Goal: Communication & Community: Ask a question

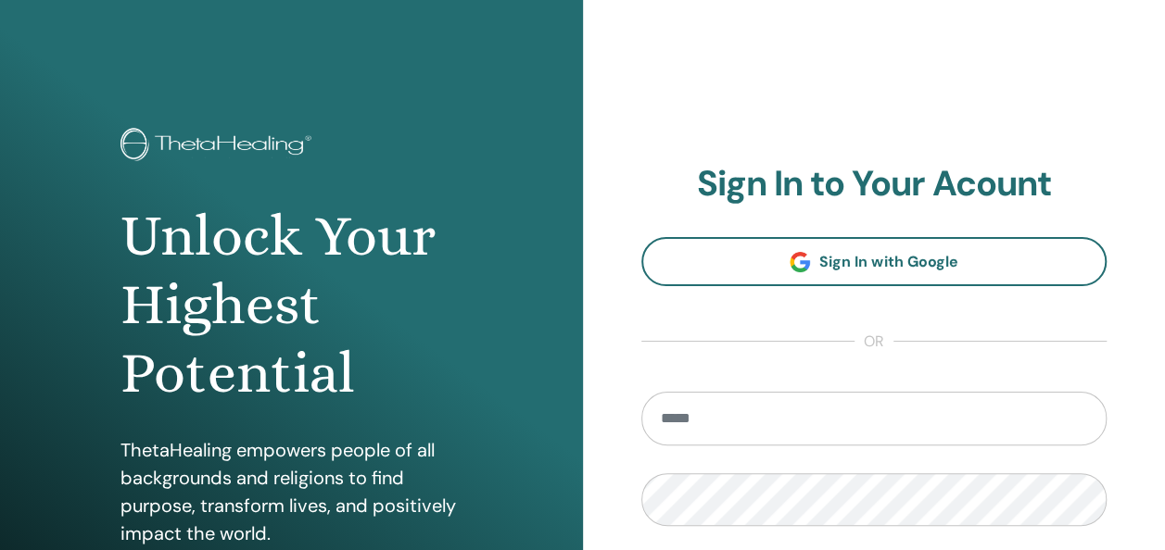
drag, startPoint x: 0, startPoint y: 0, endPoint x: 753, endPoint y: 428, distance: 866.3
click at [753, 428] on input "email" at bounding box center [874, 419] width 466 height 54
type input "**********"
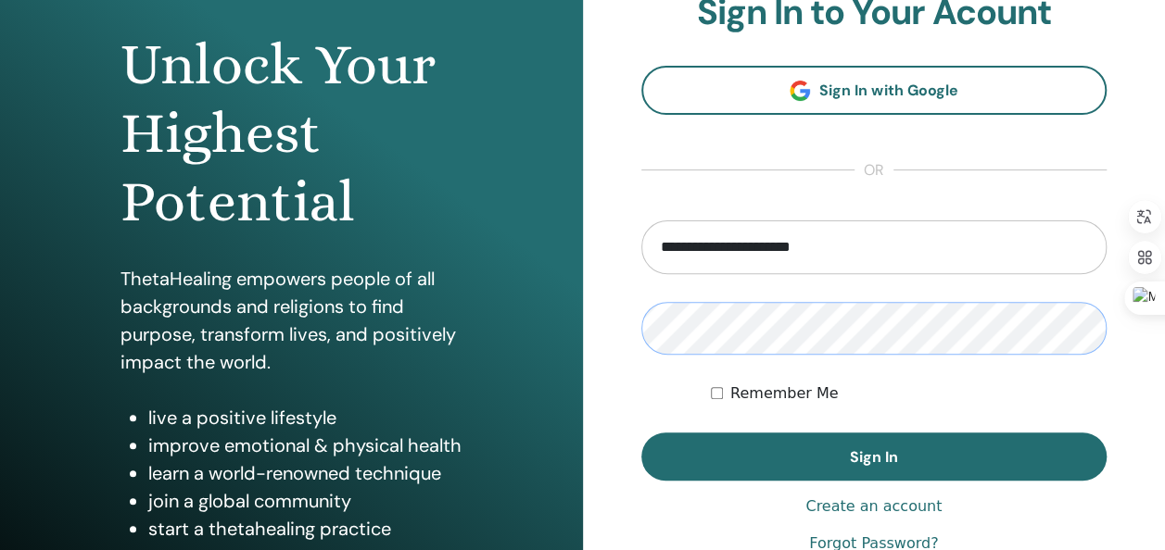
scroll to position [278, 0]
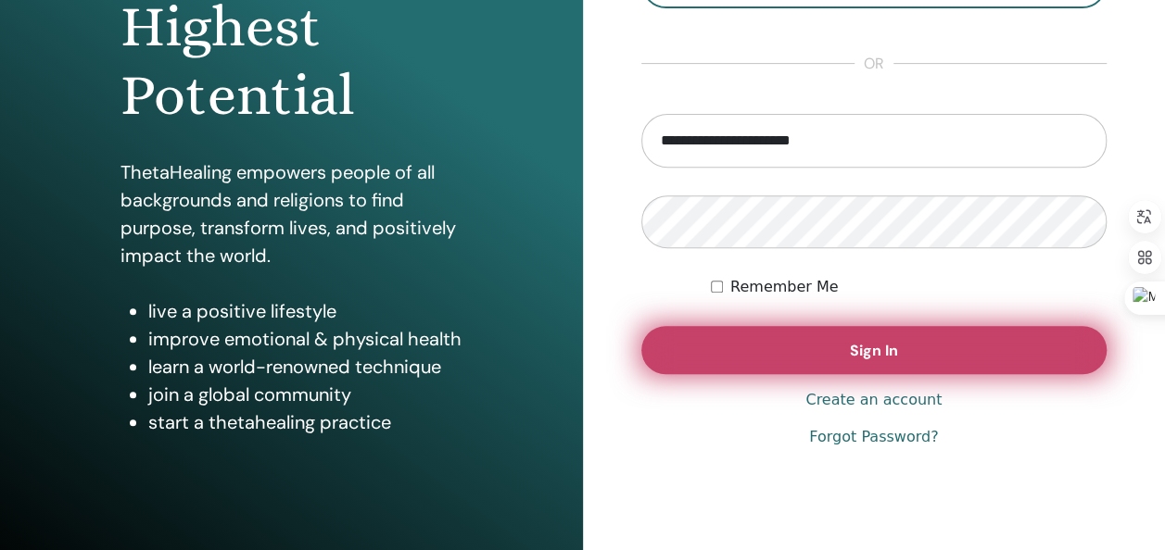
click at [799, 358] on button "Sign In" at bounding box center [874, 350] width 466 height 48
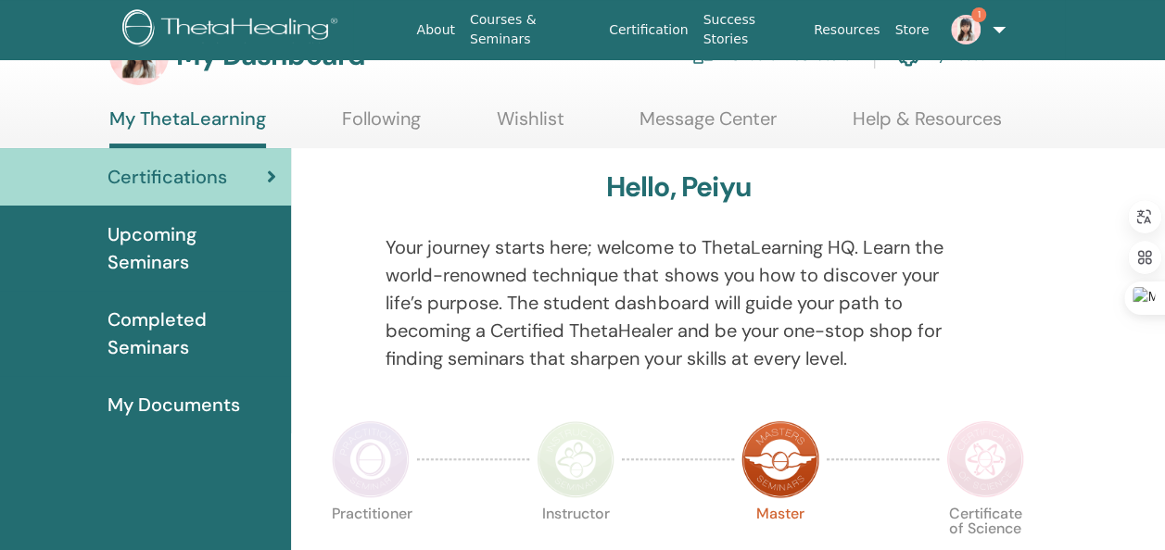
scroll to position [93, 0]
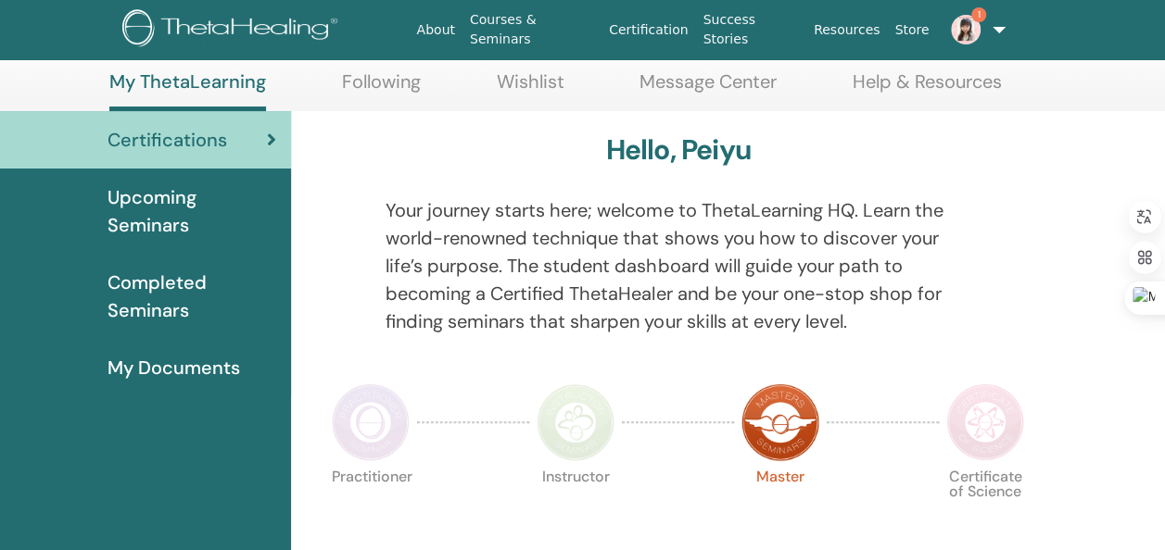
click at [991, 24] on link "1" at bounding box center [972, 29] width 73 height 59
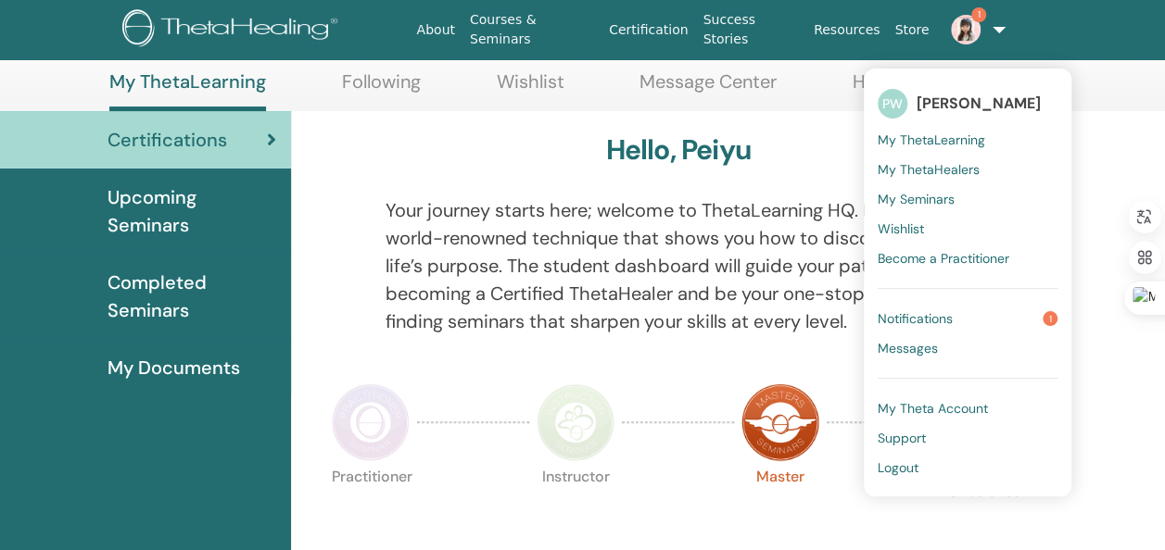
click at [952, 320] on link "Notifications 1" at bounding box center [967, 319] width 180 height 30
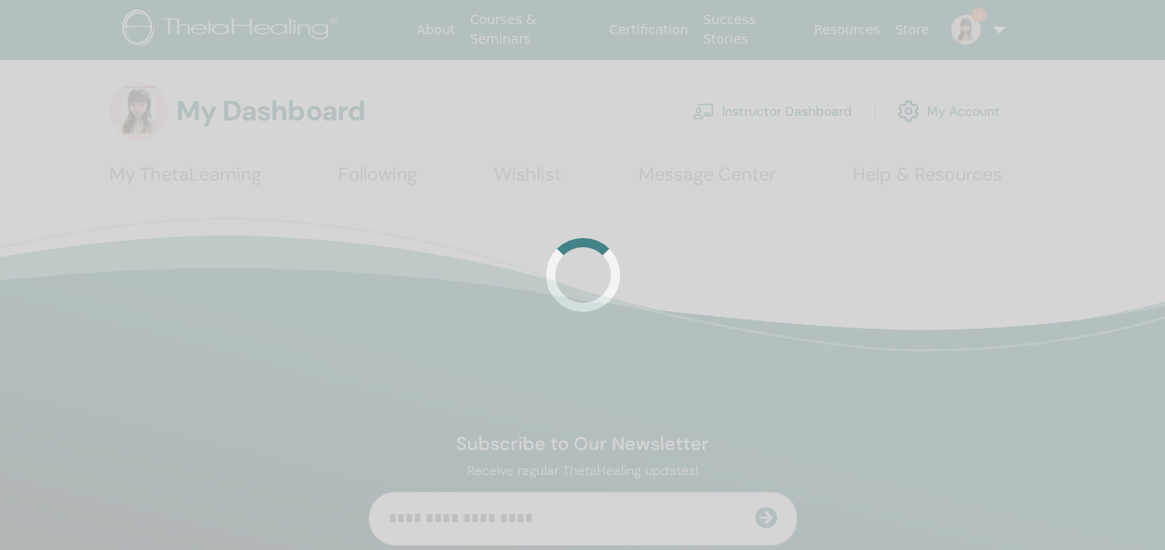
click at [971, 28] on div at bounding box center [582, 275] width 1165 height 550
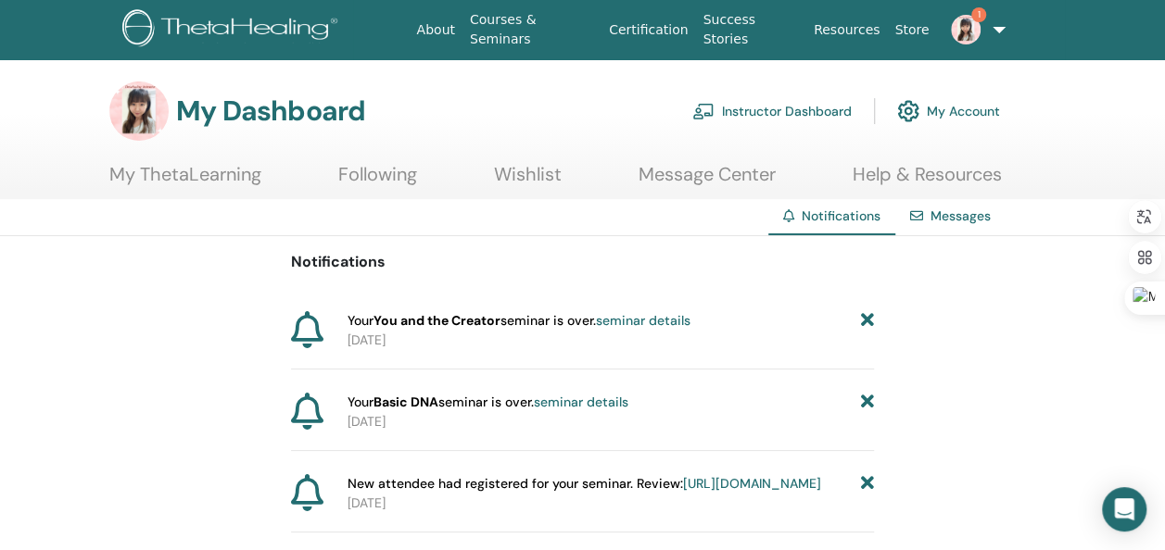
click at [621, 400] on link "seminar details" at bounding box center [581, 402] width 94 height 17
click at [1000, 37] on link at bounding box center [972, 29] width 73 height 59
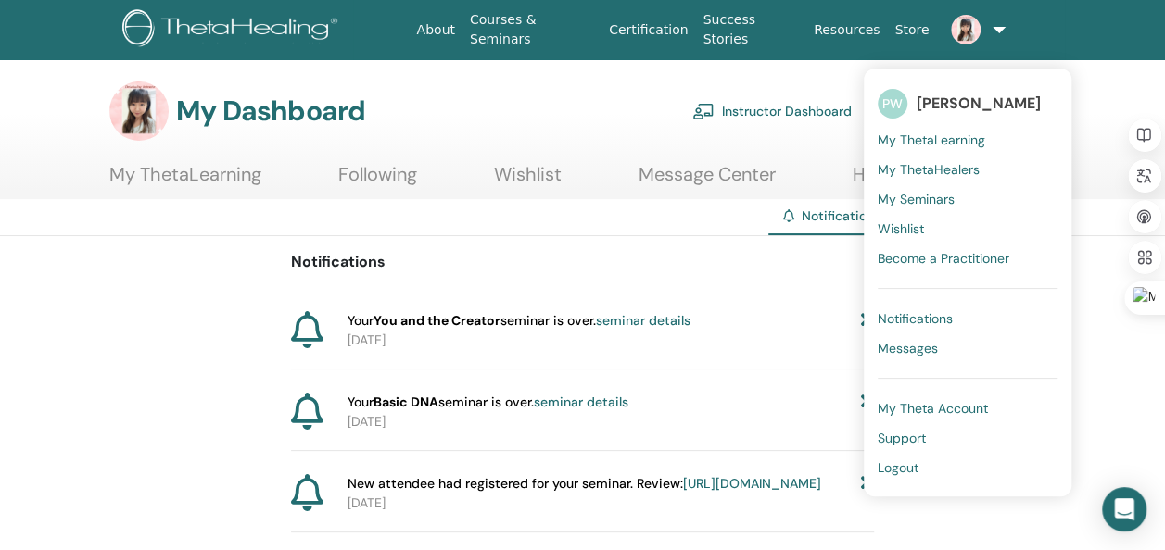
click at [929, 345] on span "Messages" at bounding box center [907, 348] width 60 height 17
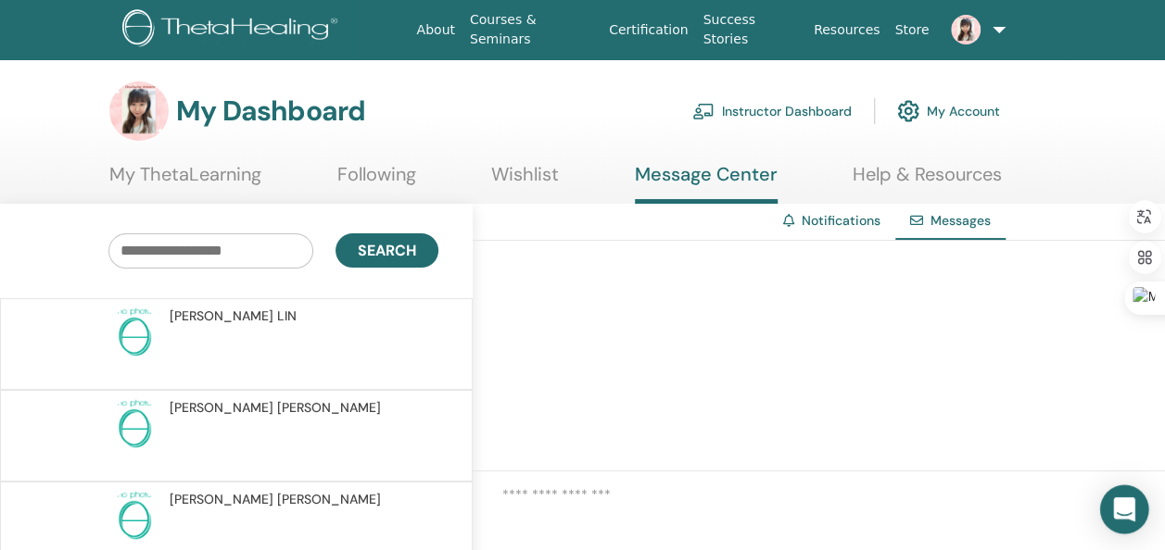
click at [1134, 510] on div "Open Intercom Messenger" at bounding box center [1124, 509] width 49 height 49
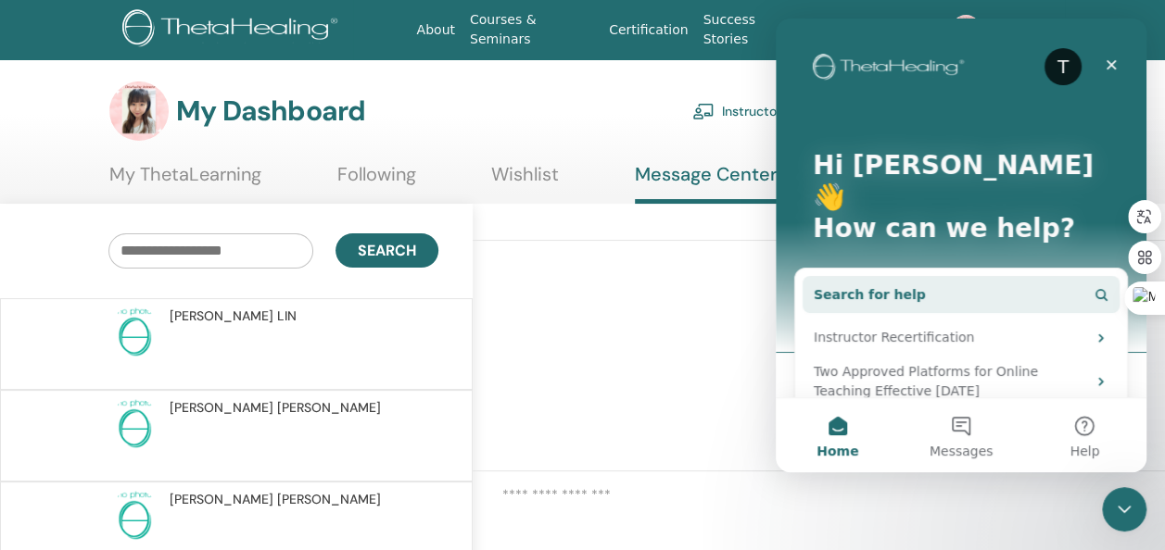
scroll to position [93, 0]
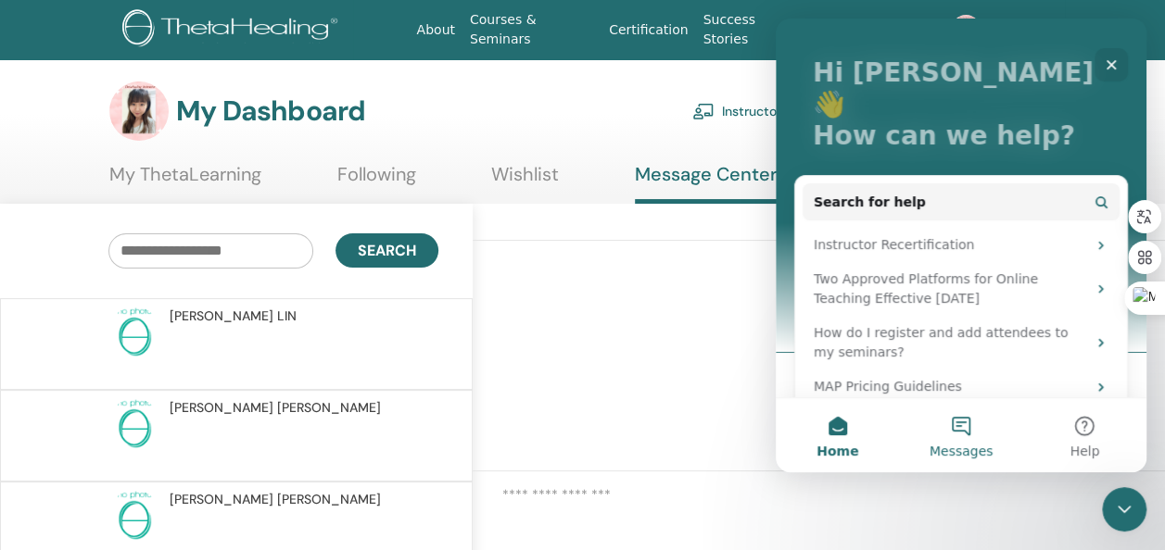
click at [951, 437] on button "Messages" at bounding box center [960, 435] width 123 height 74
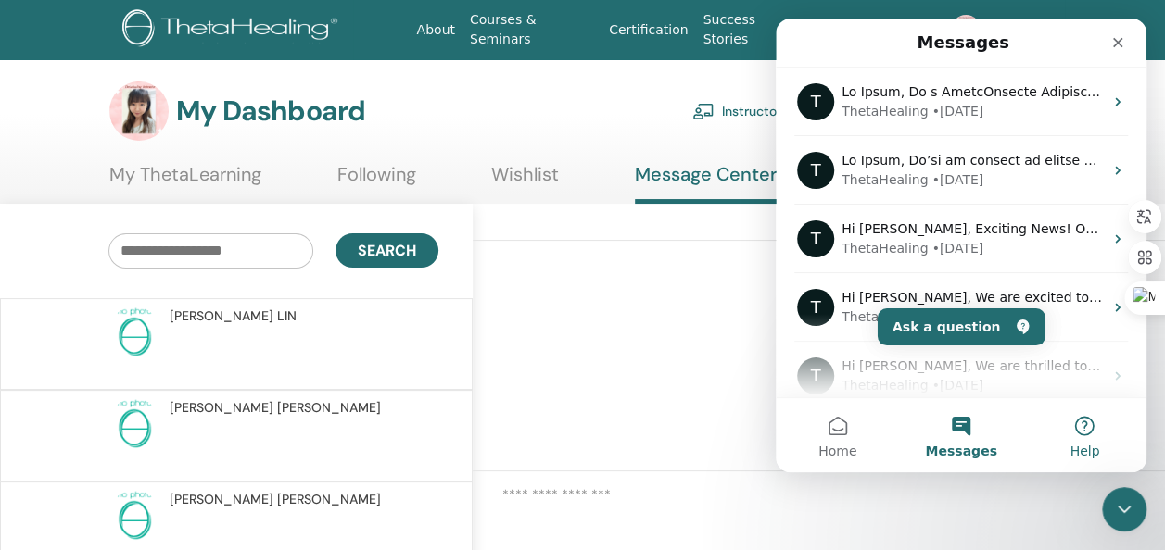
click at [1092, 426] on button "Help" at bounding box center [1084, 435] width 123 height 74
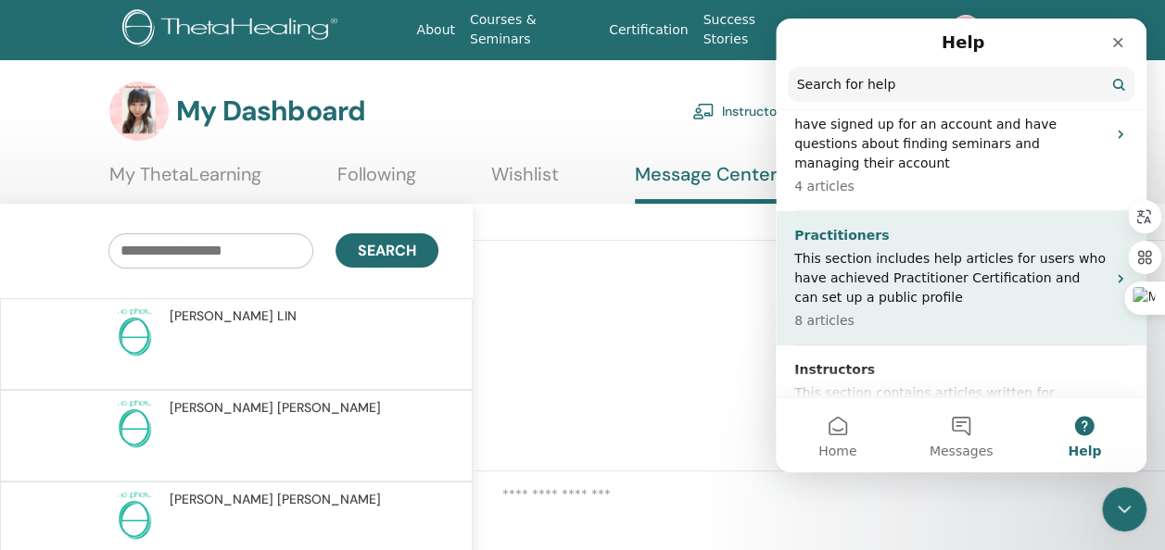
scroll to position [304, 0]
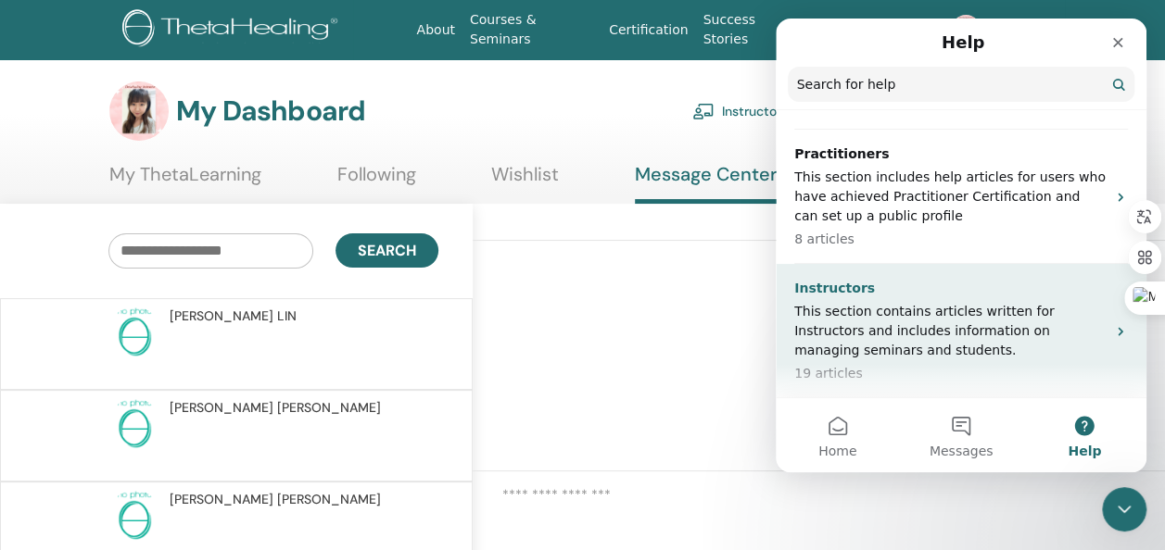
click at [992, 365] on p "19 articles" at bounding box center [949, 373] width 311 height 19
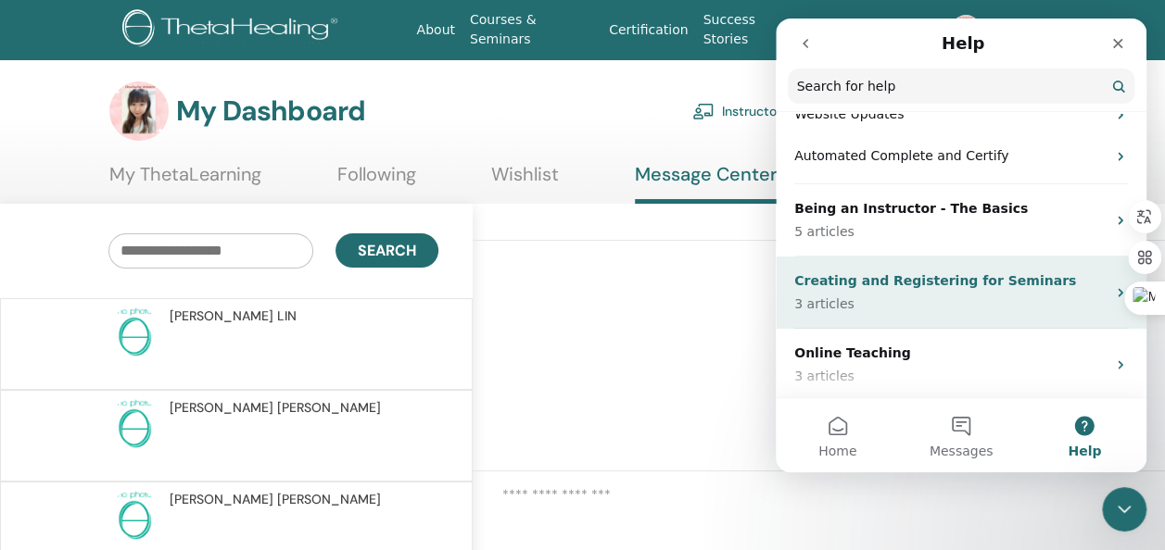
scroll to position [333, 0]
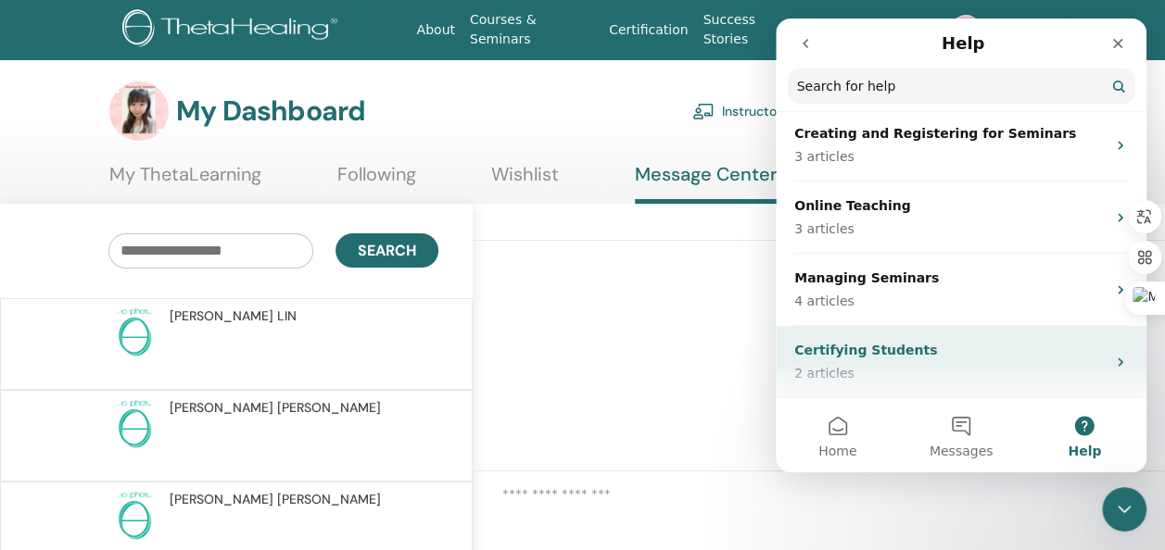
click at [954, 356] on p "Certifying Students" at bounding box center [949, 350] width 311 height 19
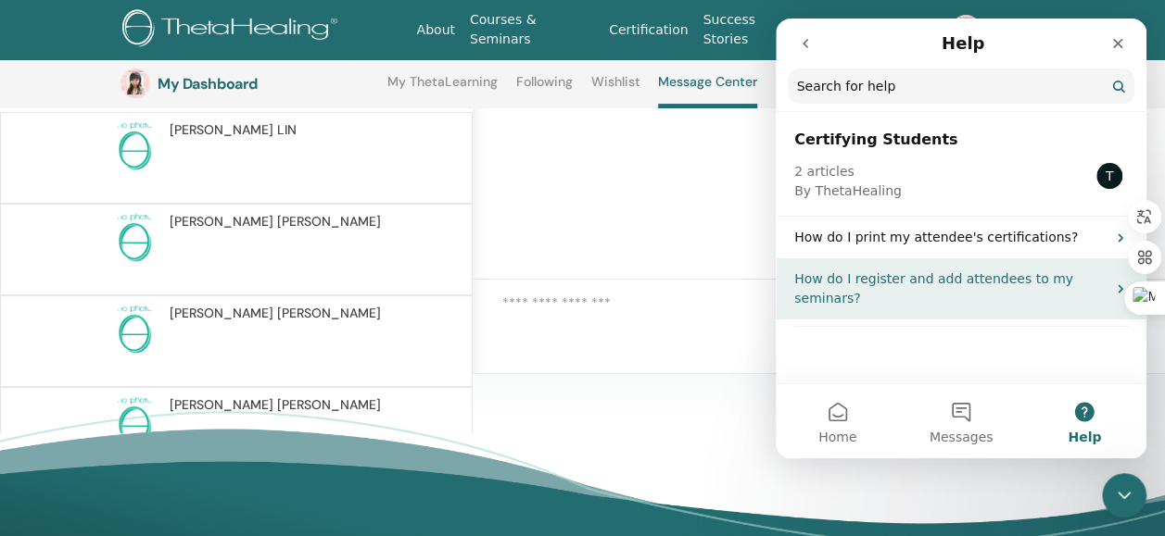
scroll to position [141, 0]
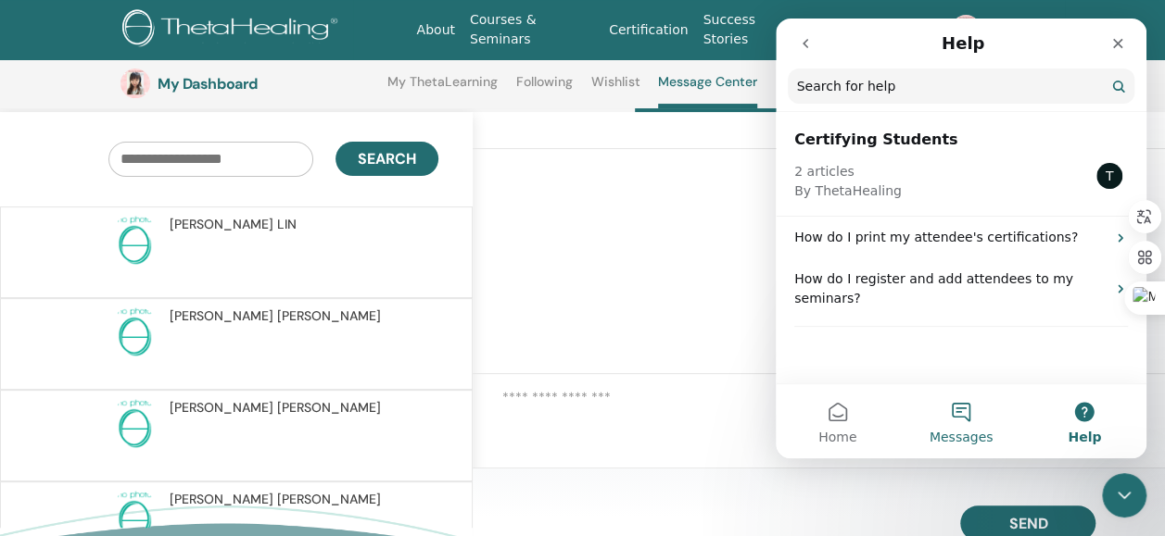
click at [937, 426] on button "Messages" at bounding box center [960, 421] width 123 height 74
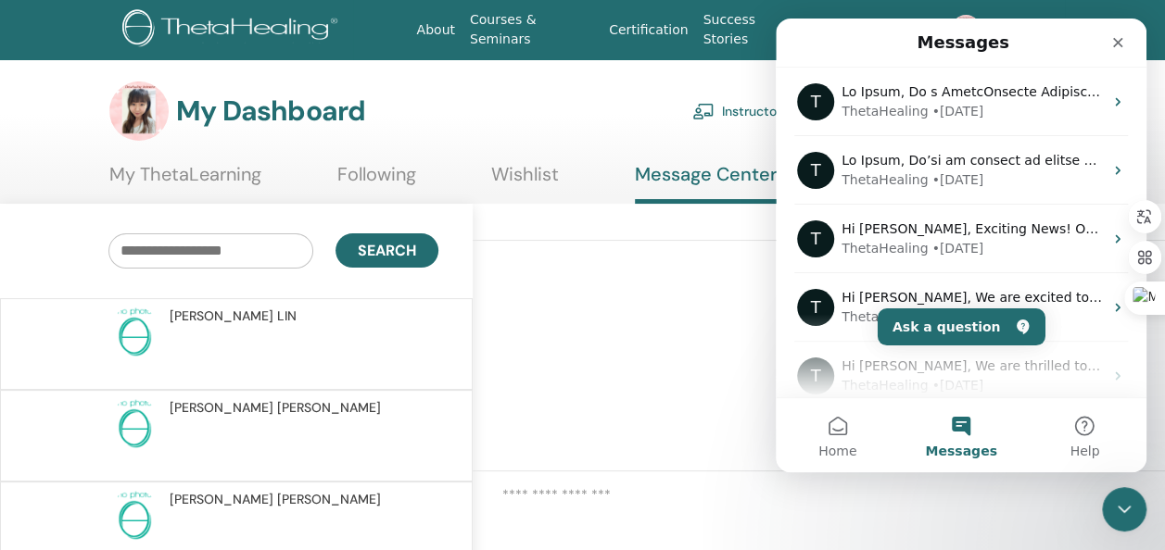
scroll to position [0, 0]
click at [997, 334] on button "Ask a question" at bounding box center [961, 326] width 168 height 37
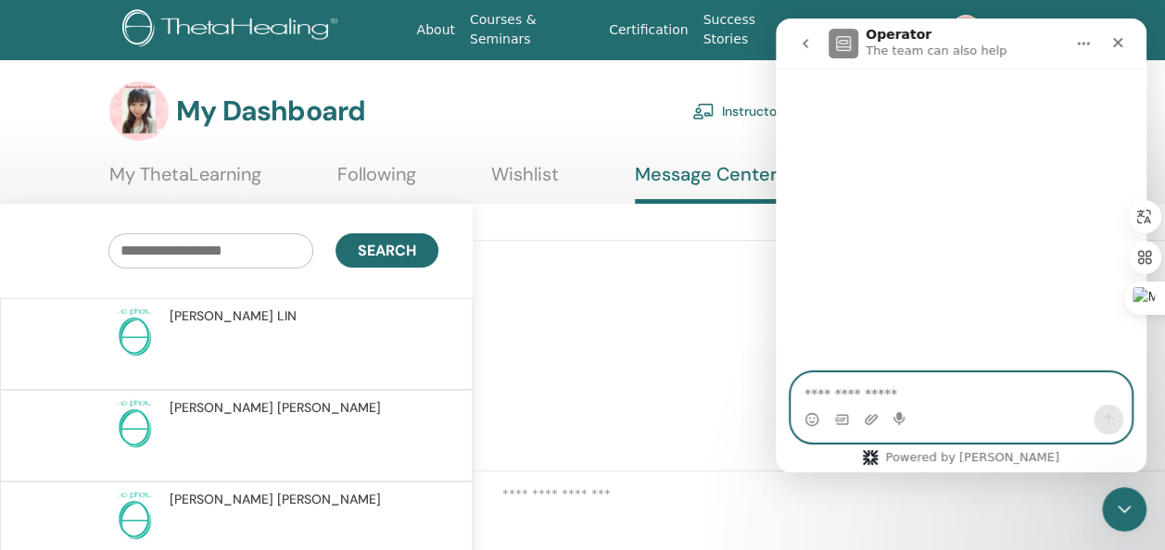
click at [952, 404] on textarea "Ask a question…" at bounding box center [960, 388] width 339 height 31
paste textarea "**********"
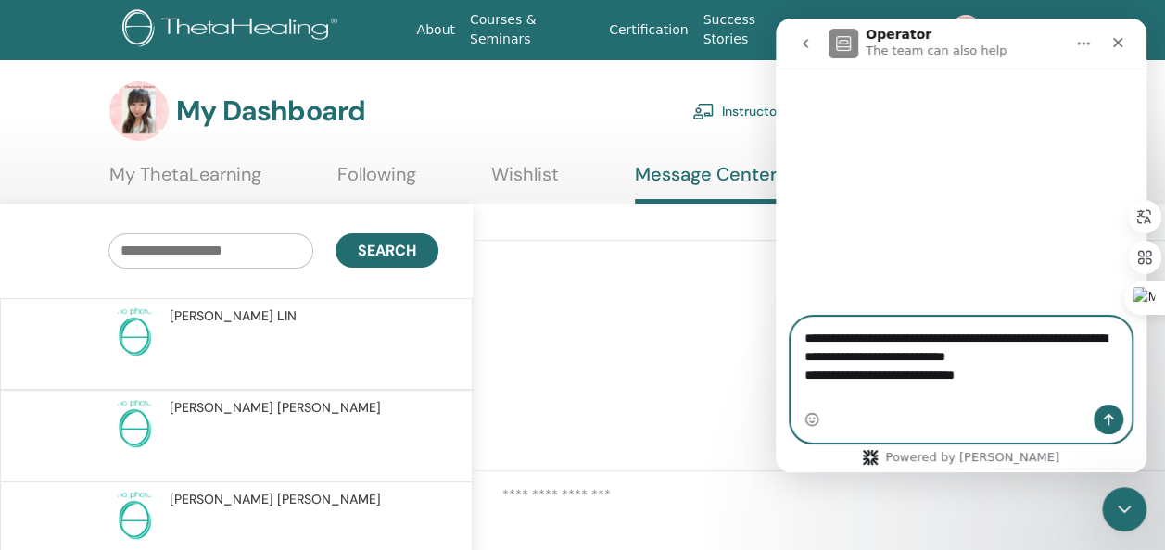
type textarea "**********"
click at [1113, 429] on button "Send a message…" at bounding box center [1108, 420] width 30 height 30
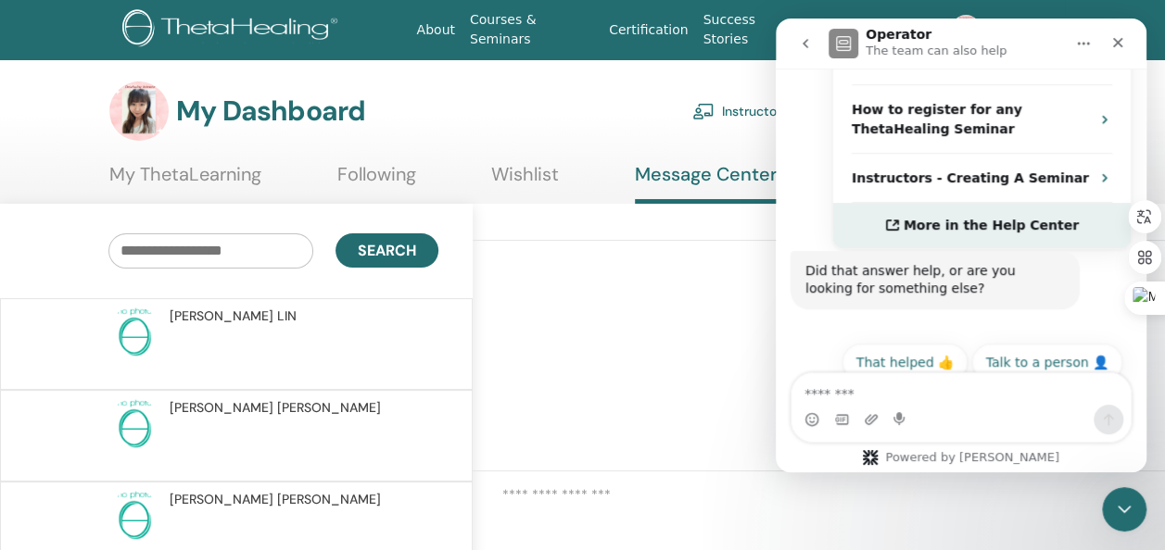
scroll to position [493, 0]
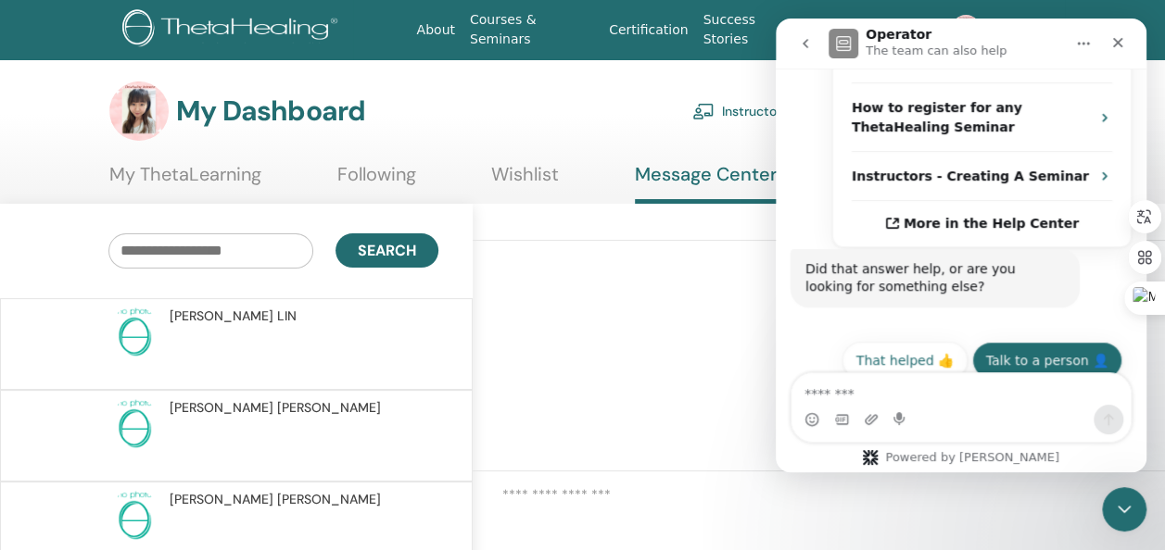
click at [1023, 345] on button "Talk to a person 👤" at bounding box center [1047, 360] width 150 height 37
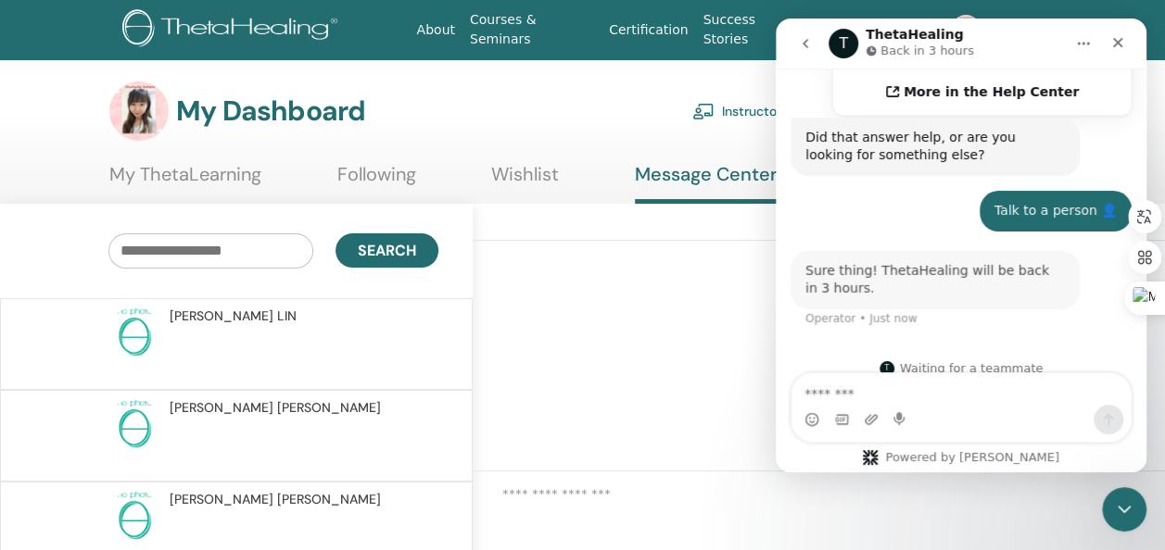
scroll to position [626, 0]
